Goal: Find specific page/section: Find specific page/section

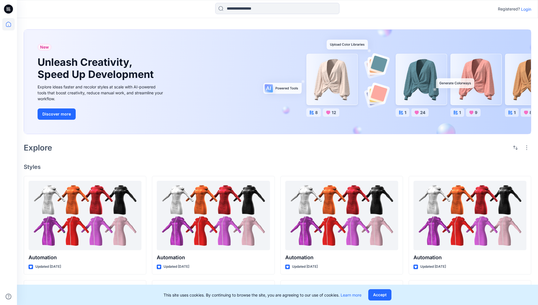
click at [525, 9] on p "Login" at bounding box center [526, 9] width 10 height 6
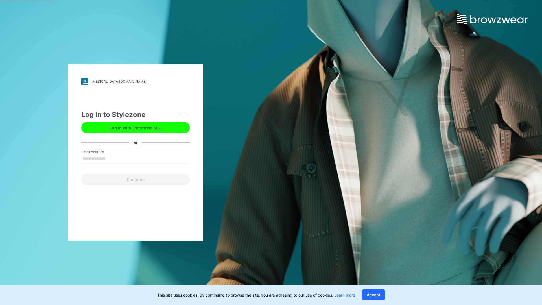
click at [112, 158] on input "Email Address" at bounding box center [135, 158] width 108 height 8
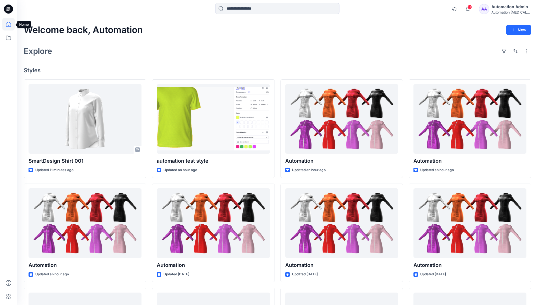
click at [11, 24] on icon at bounding box center [8, 24] width 5 height 5
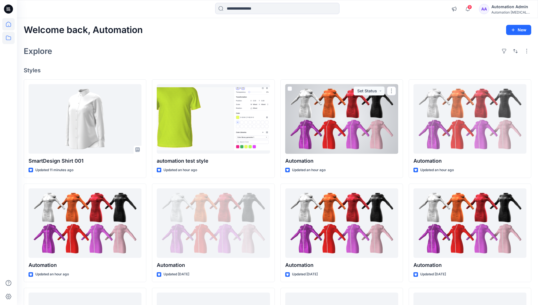
click at [8, 38] on icon at bounding box center [8, 38] width 12 height 12
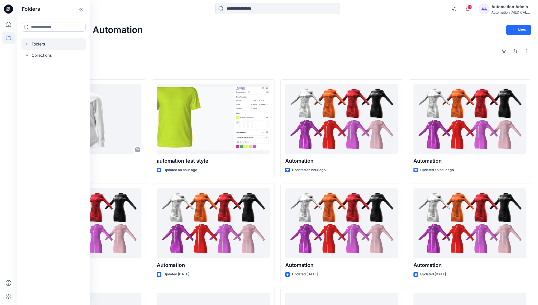
click at [38, 43] on div at bounding box center [53, 43] width 64 height 11
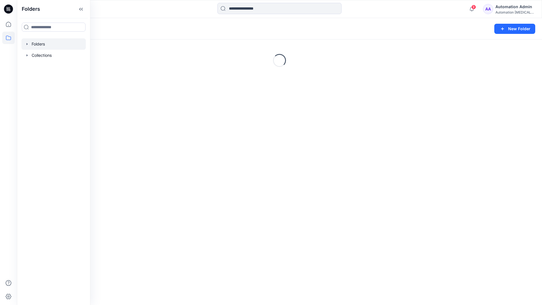
click at [279, 216] on div "Folders New Folder Loading..." at bounding box center [279, 161] width 525 height 287
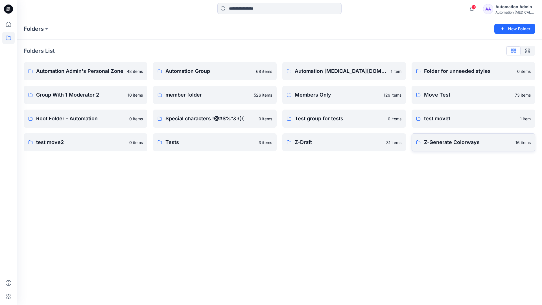
click at [451, 145] on p "Z-Generate Colorways" at bounding box center [468, 142] width 88 height 8
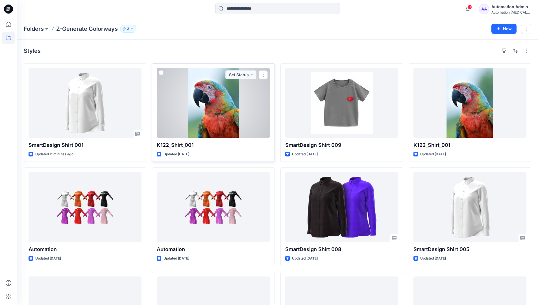
click at [162, 73] on span at bounding box center [161, 72] width 5 height 5
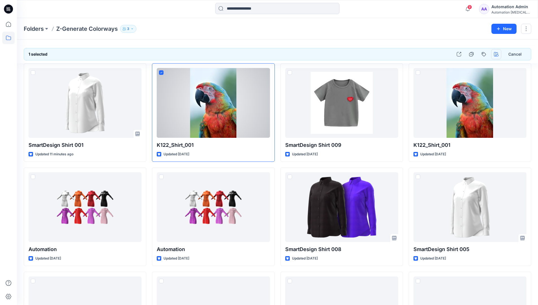
click at [495, 55] on icon "button" at bounding box center [496, 54] width 5 height 5
